Goal: Task Accomplishment & Management: Manage account settings

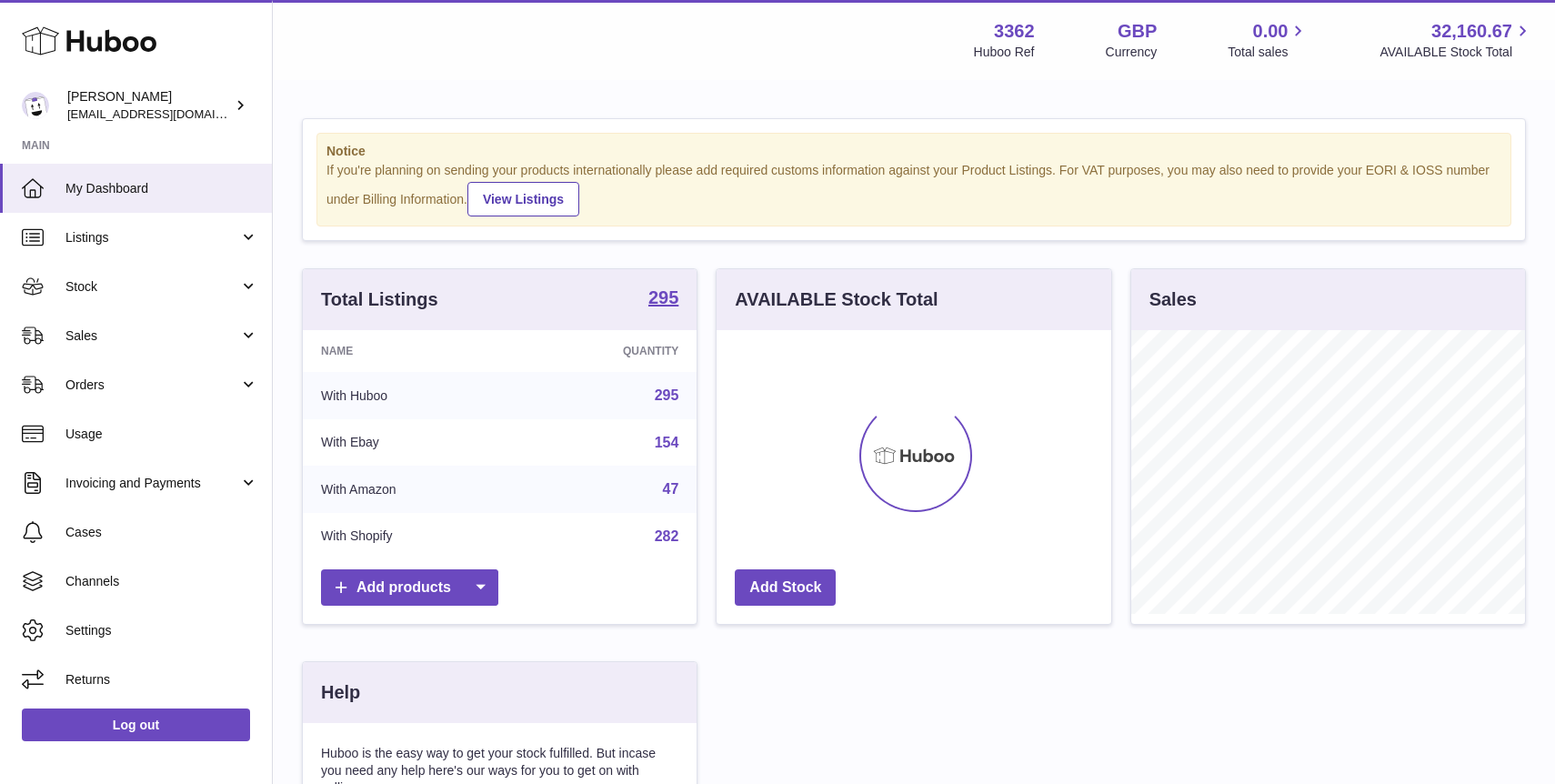
scroll to position [284, 394]
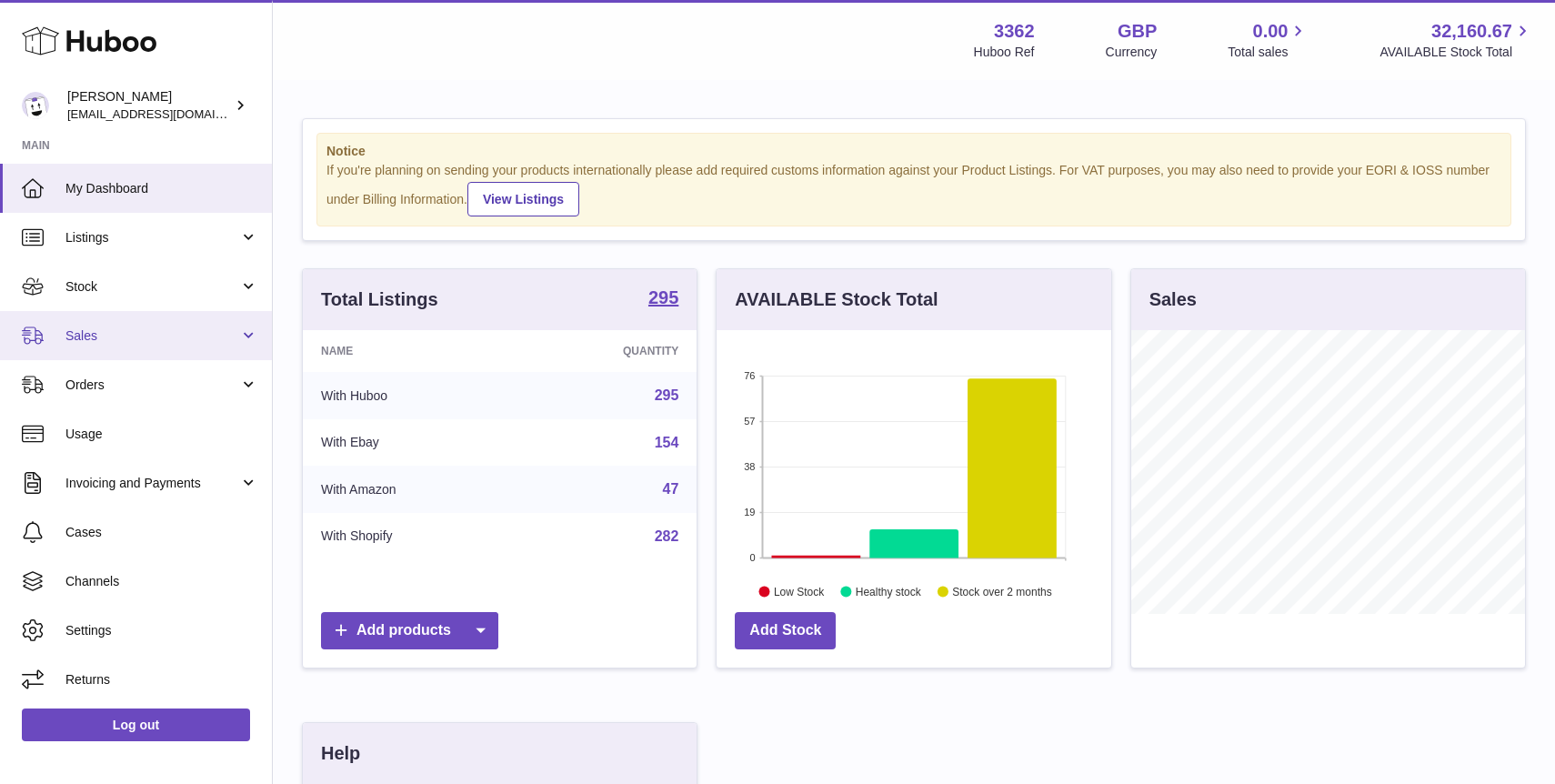
click at [91, 335] on span "Sales" at bounding box center [152, 336] width 173 height 17
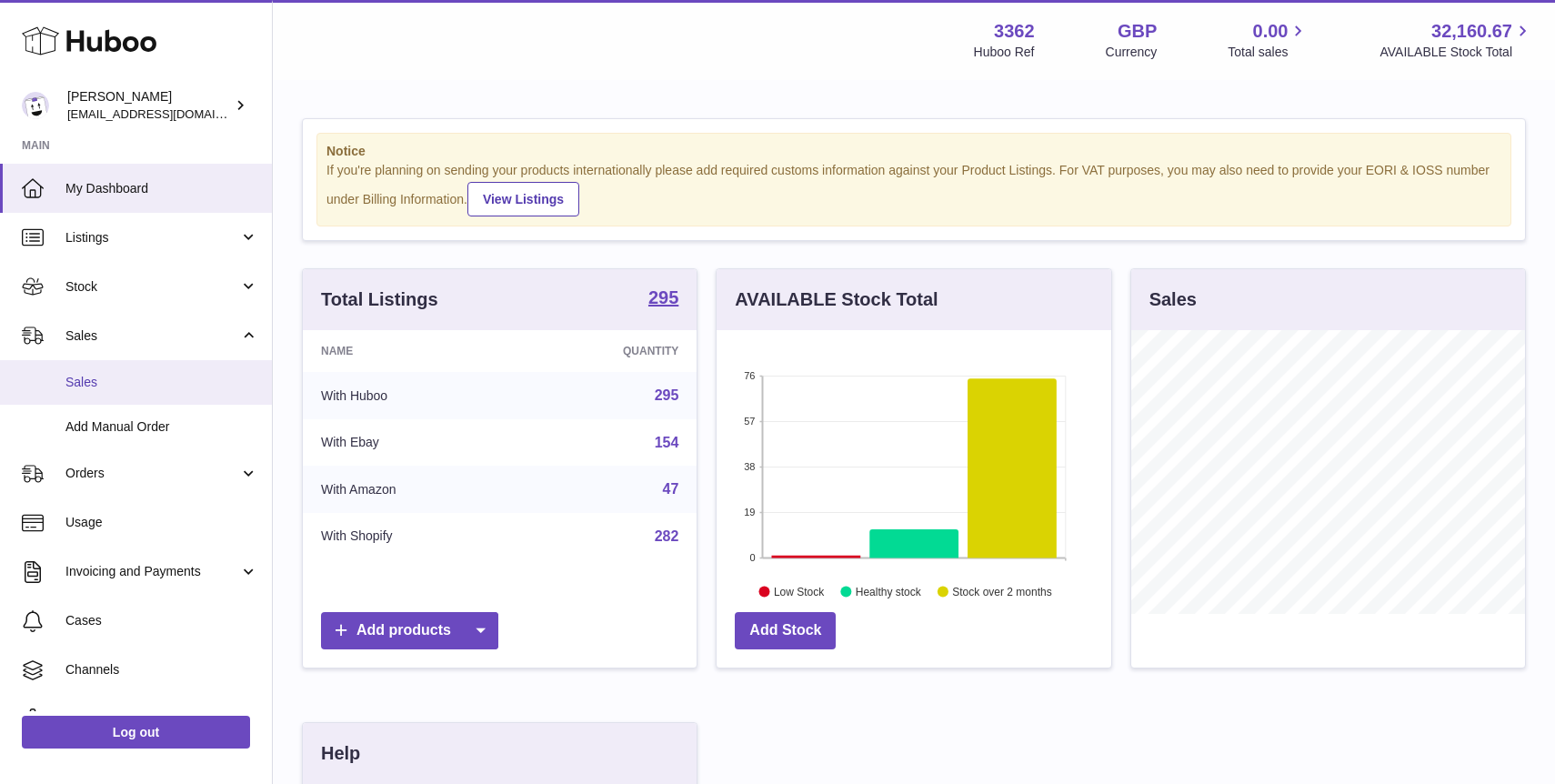
click at [118, 383] on span "Sales" at bounding box center [162, 382] width 193 height 17
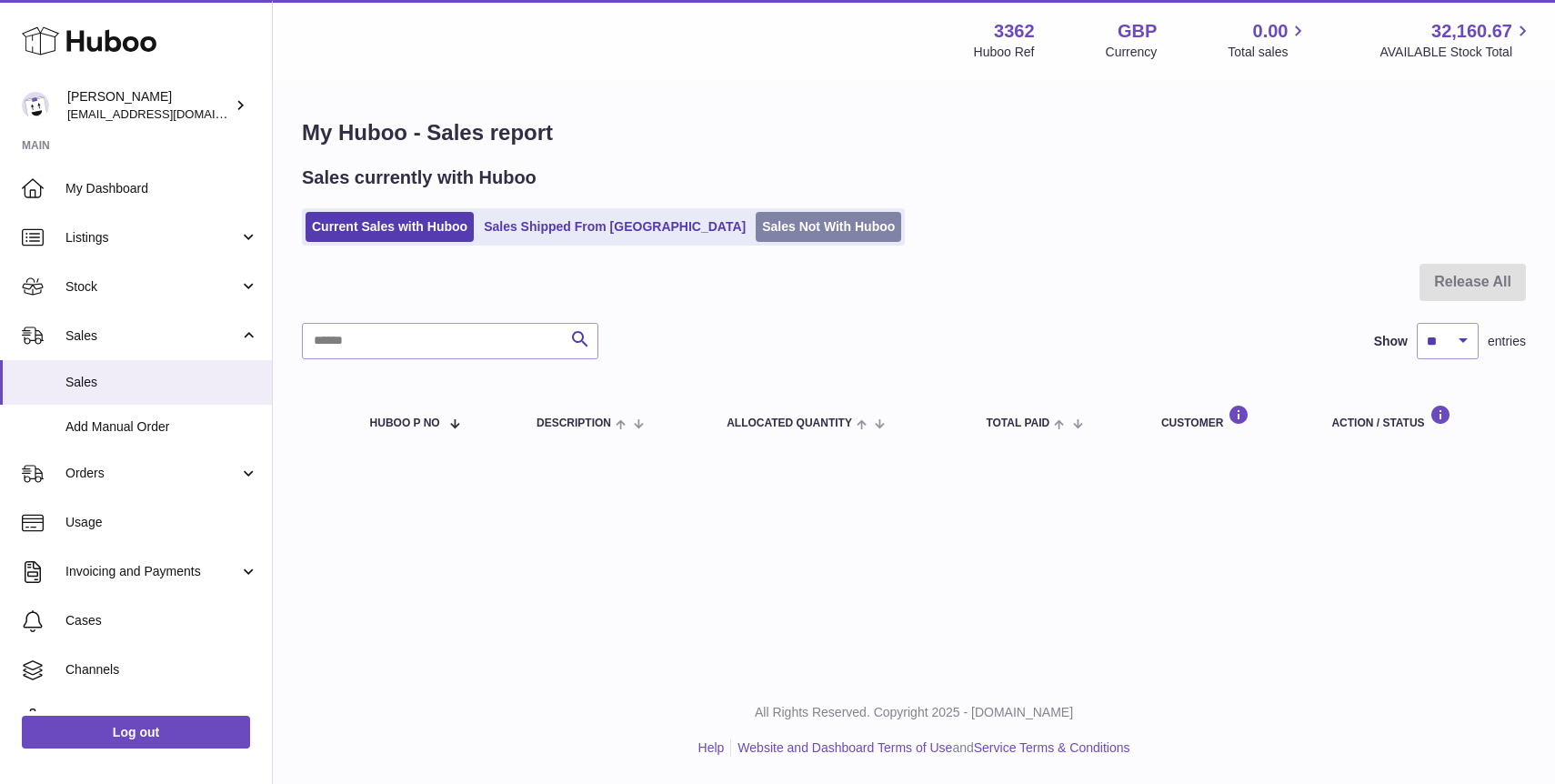
click at [756, 231] on link "Sales Not With Huboo" at bounding box center [828, 226] width 145 height 30
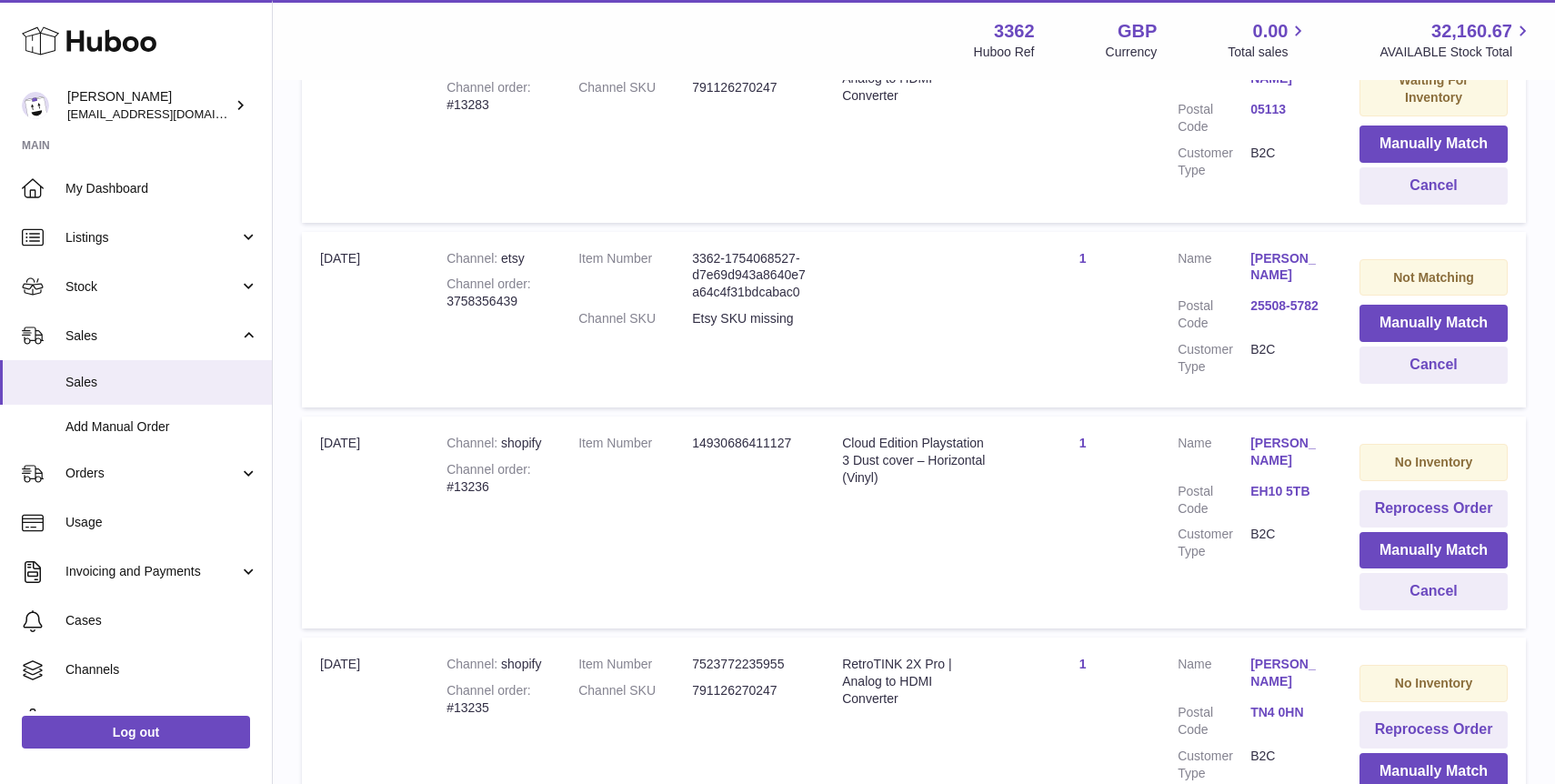
scroll to position [649, 0]
click at [1406, 373] on button "Cancel" at bounding box center [1434, 362] width 148 height 37
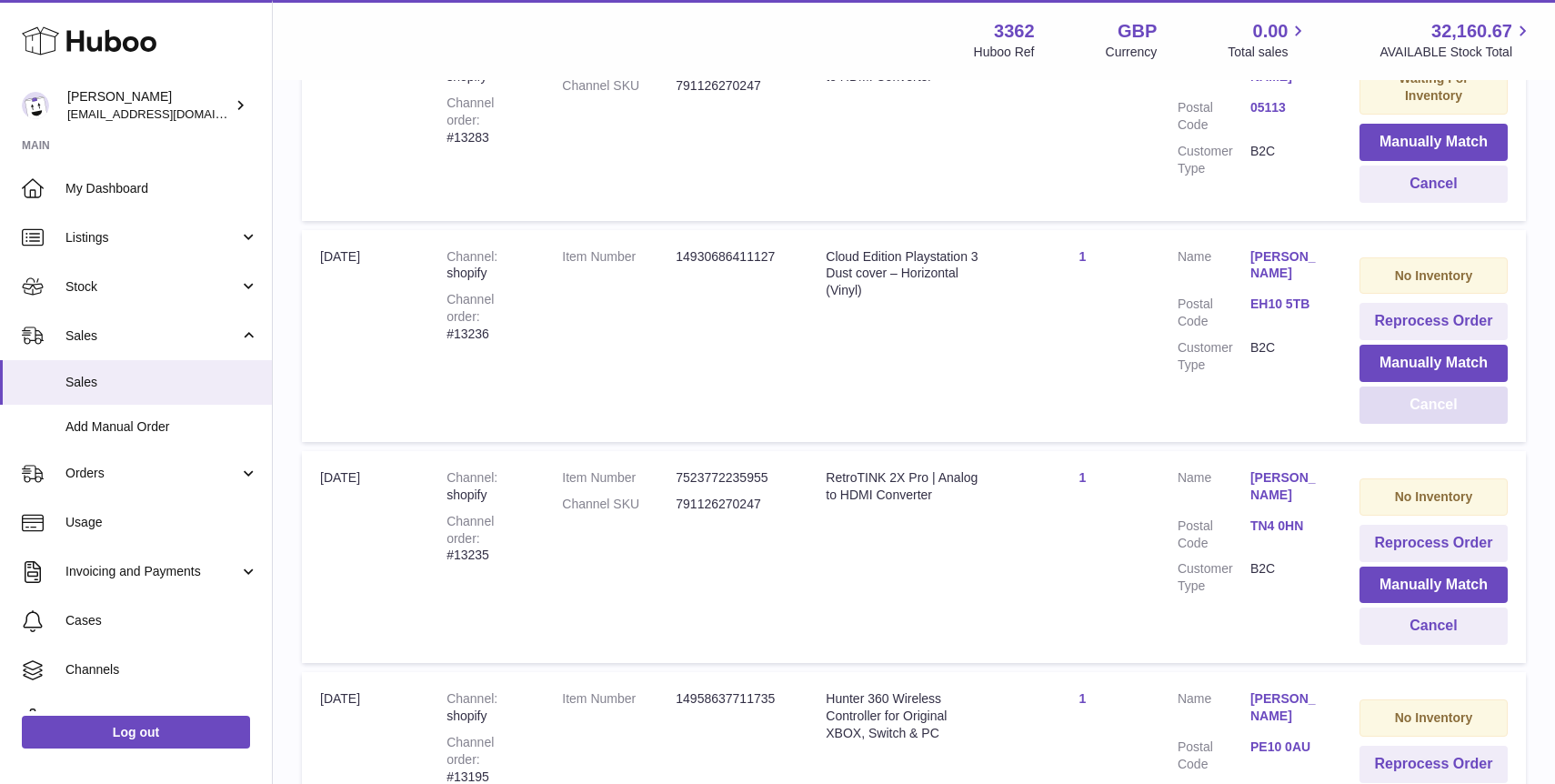
click at [1418, 411] on button "Cancel" at bounding box center [1434, 404] width 148 height 37
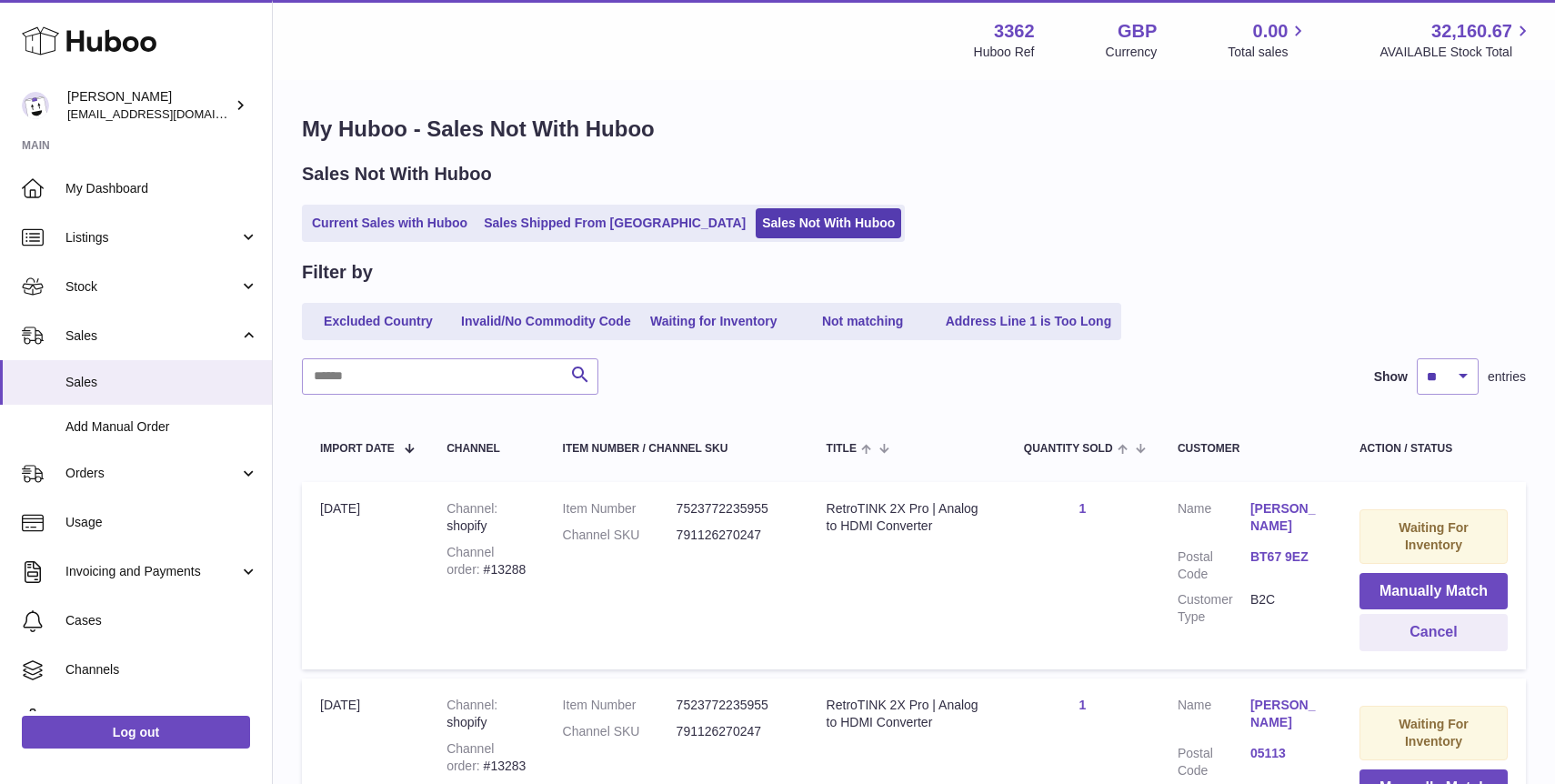
scroll to position [0, 0]
